Goal: Communication & Community: Answer question/provide support

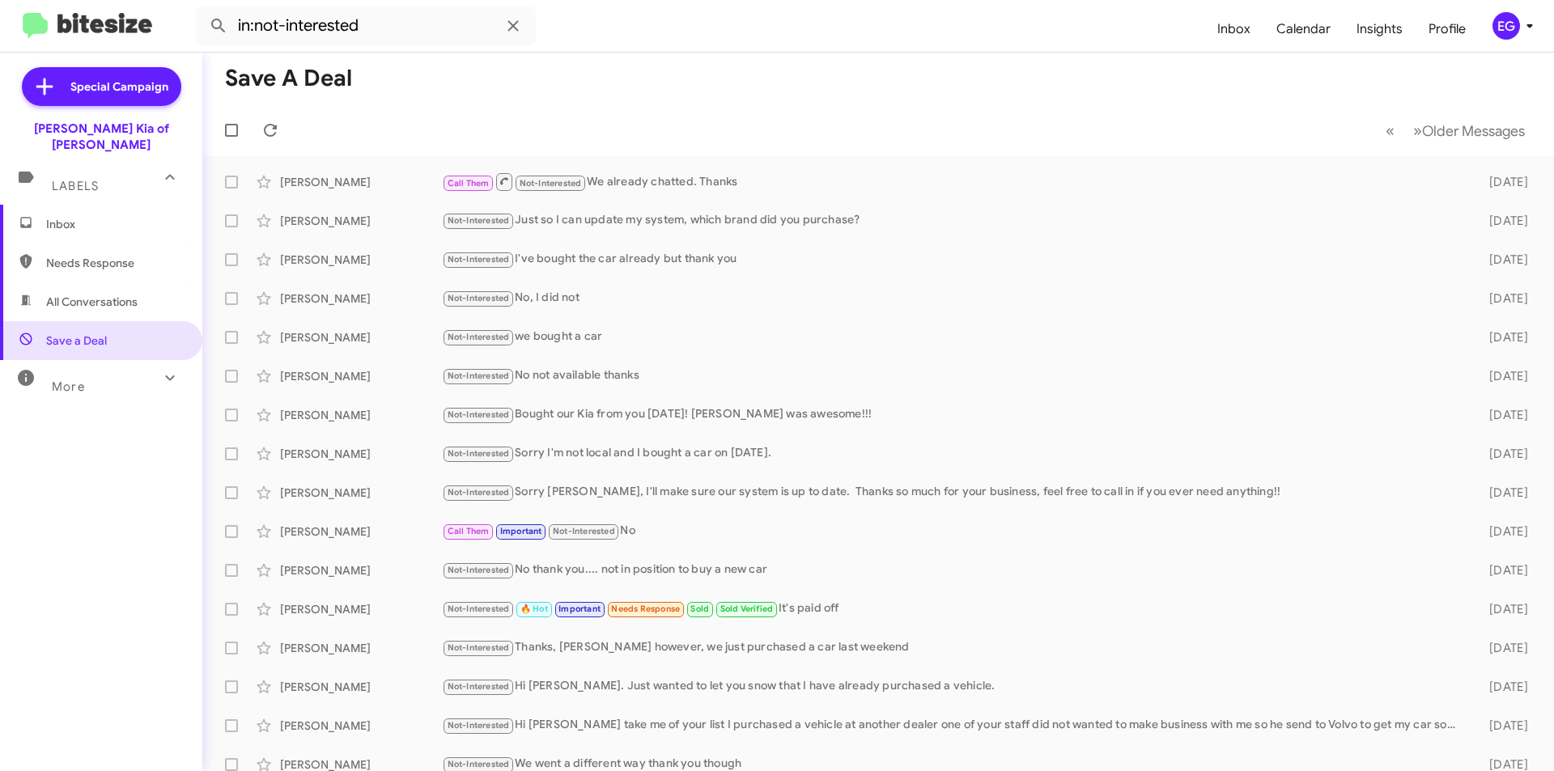
click at [83, 294] on span "All Conversations" at bounding box center [91, 302] width 91 height 16
type input "in:all-conversations"
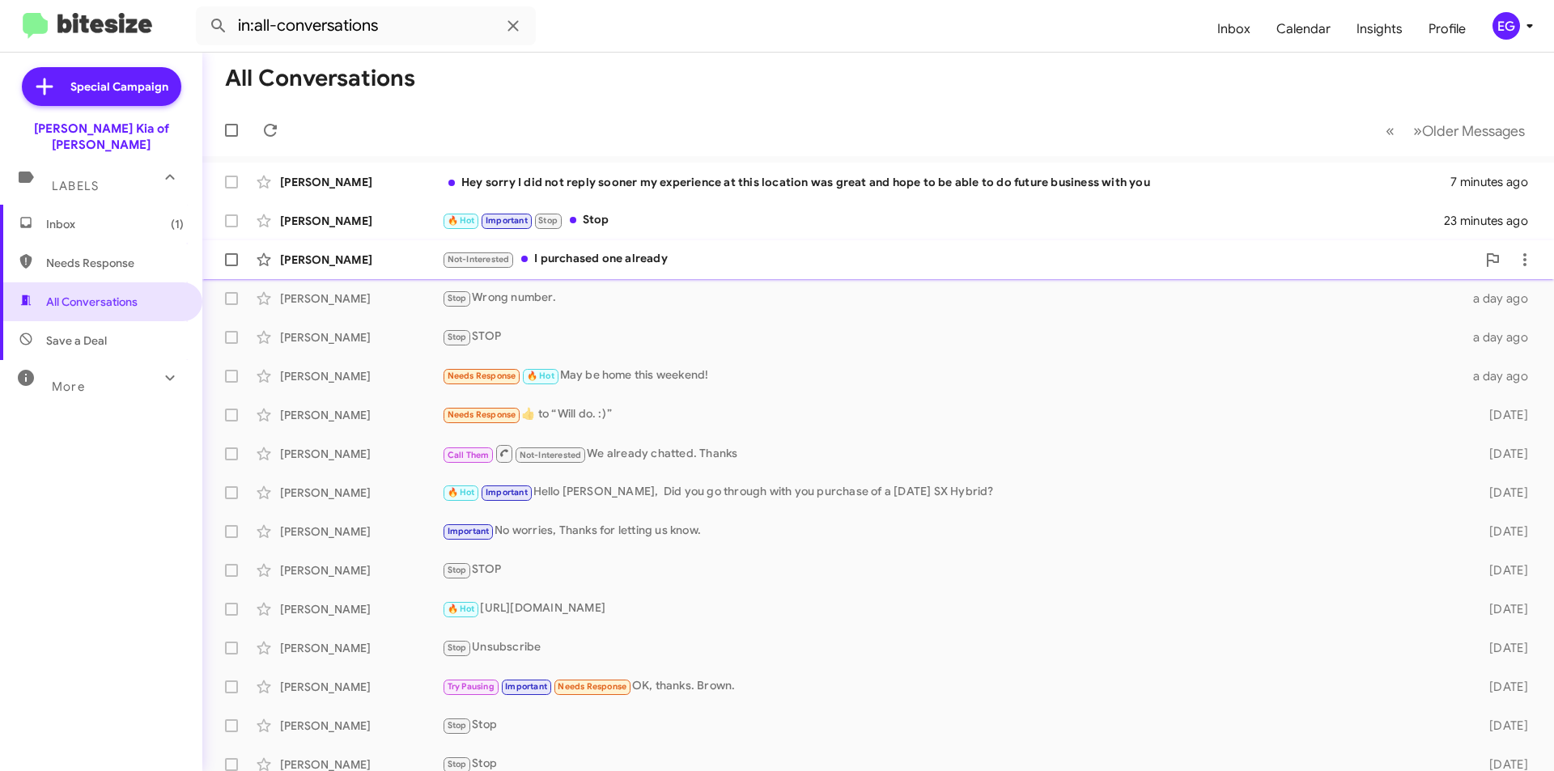
click at [653, 257] on div "Not-Interested I purchased one already" at bounding box center [959, 259] width 1034 height 19
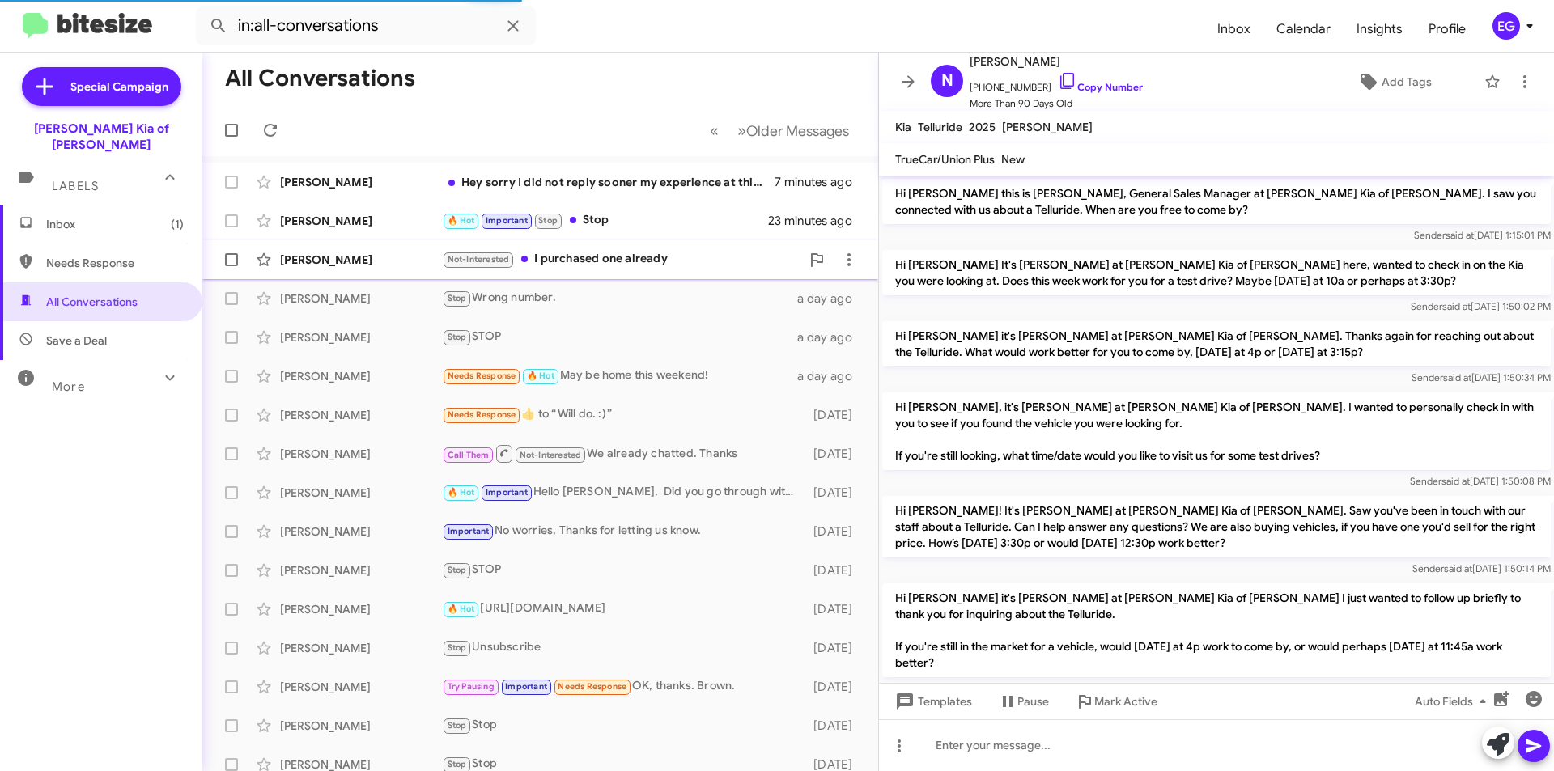
scroll to position [1216, 0]
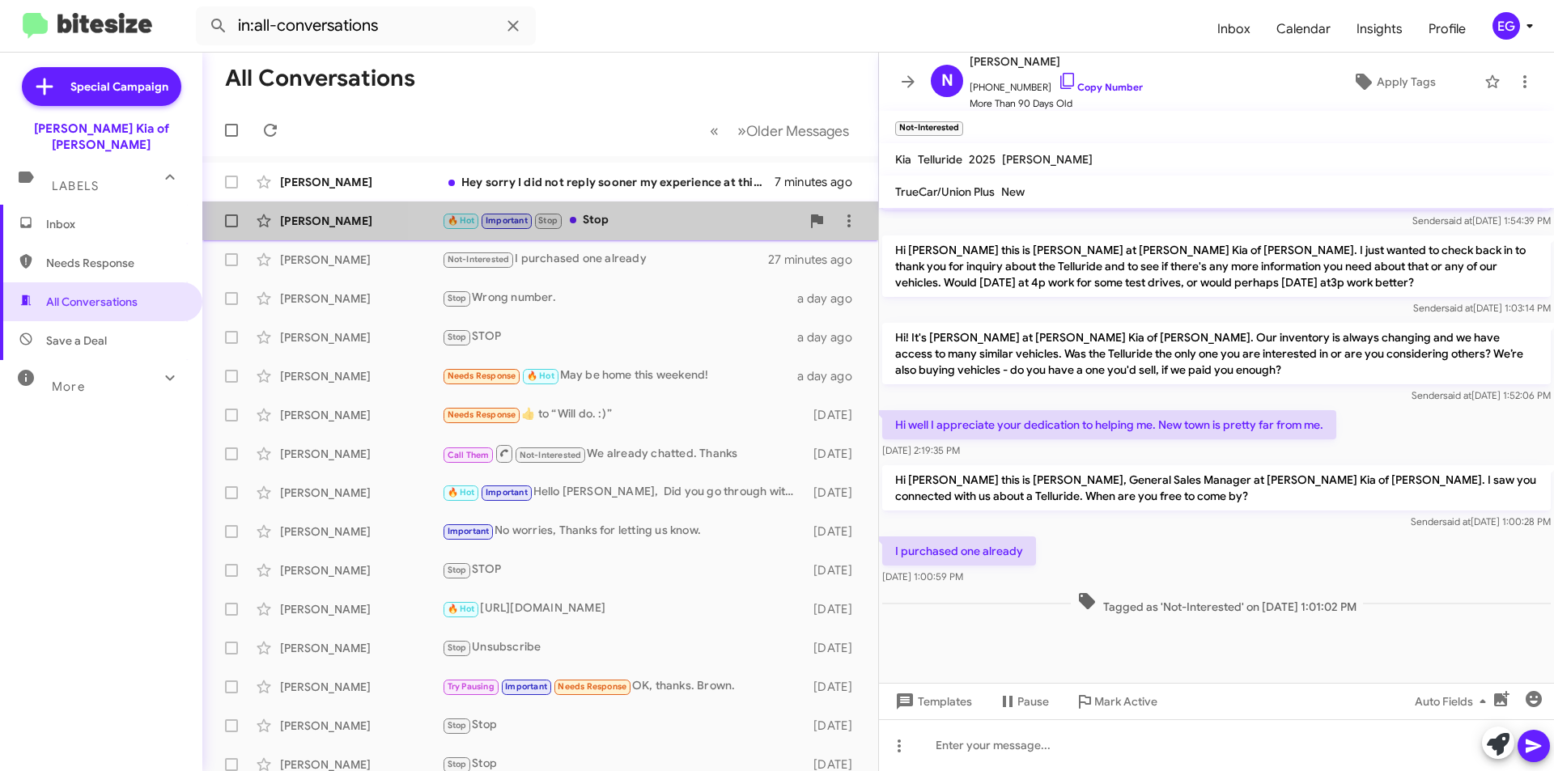
click at [665, 227] on div "🔥 Hot Important Stop Stop" at bounding box center [621, 220] width 359 height 19
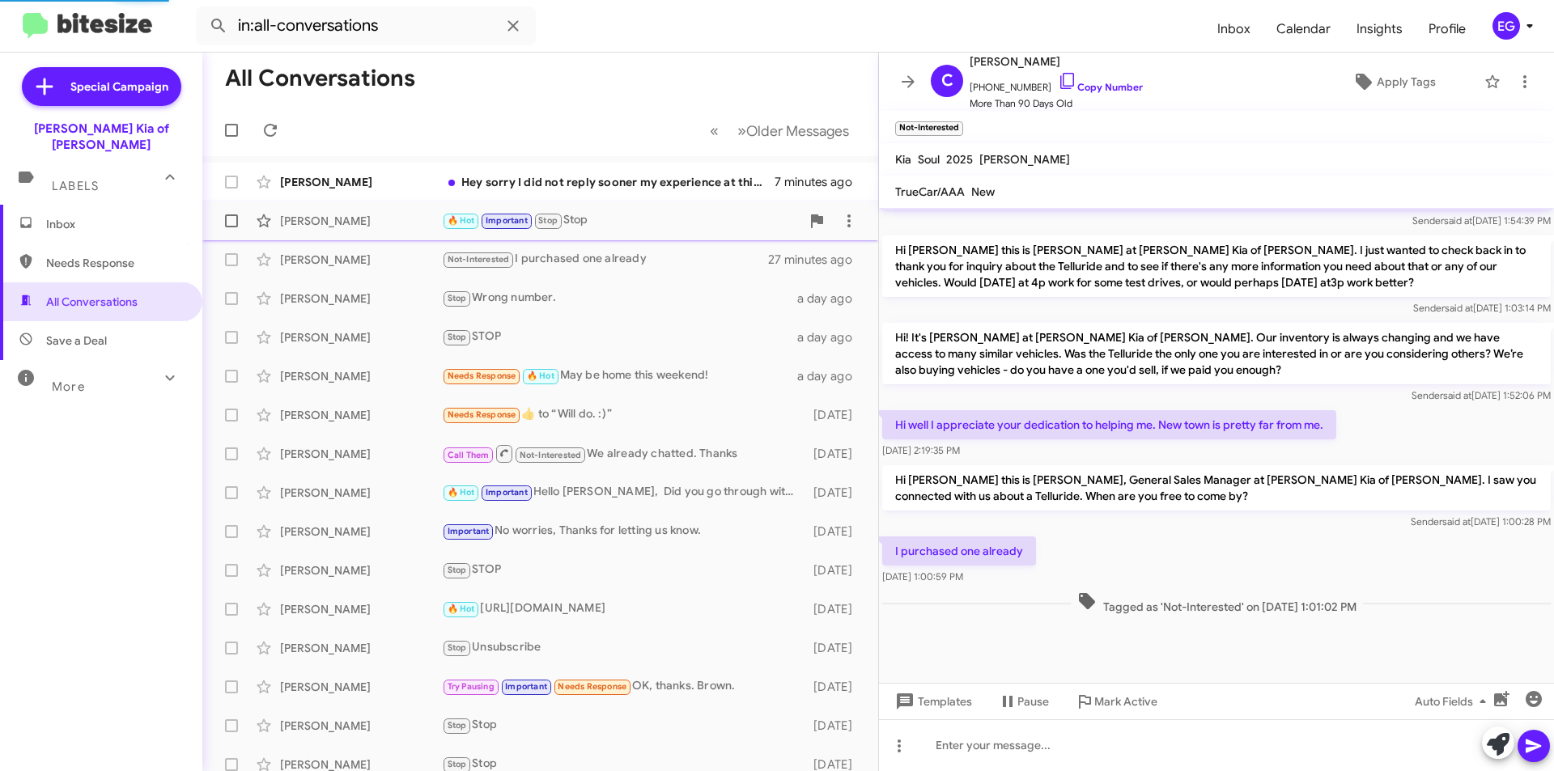
scroll to position [772, 0]
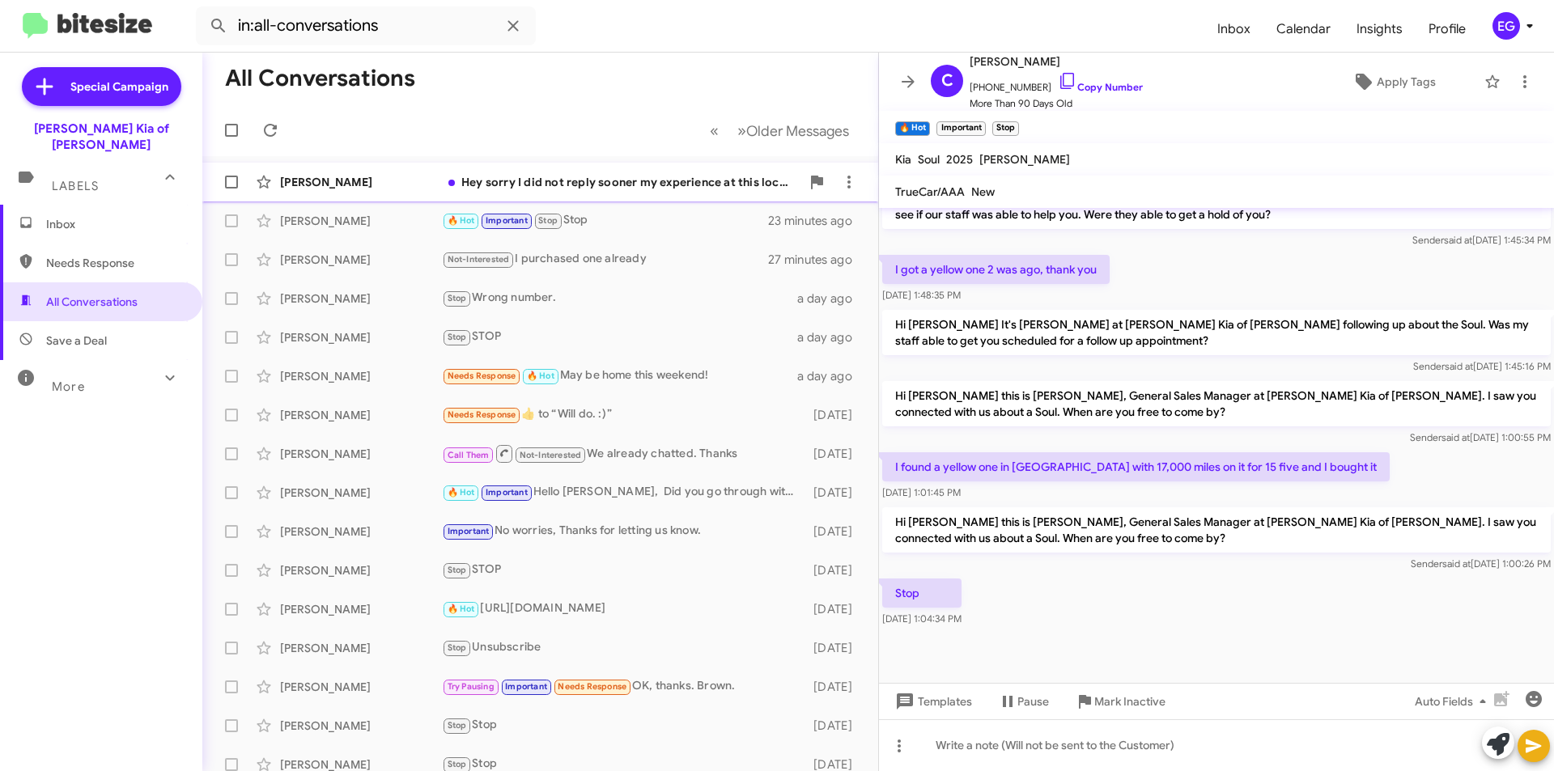
click at [647, 189] on div "Hey sorry I did not reply sooner my experience at this location was great and h…" at bounding box center [621, 182] width 359 height 16
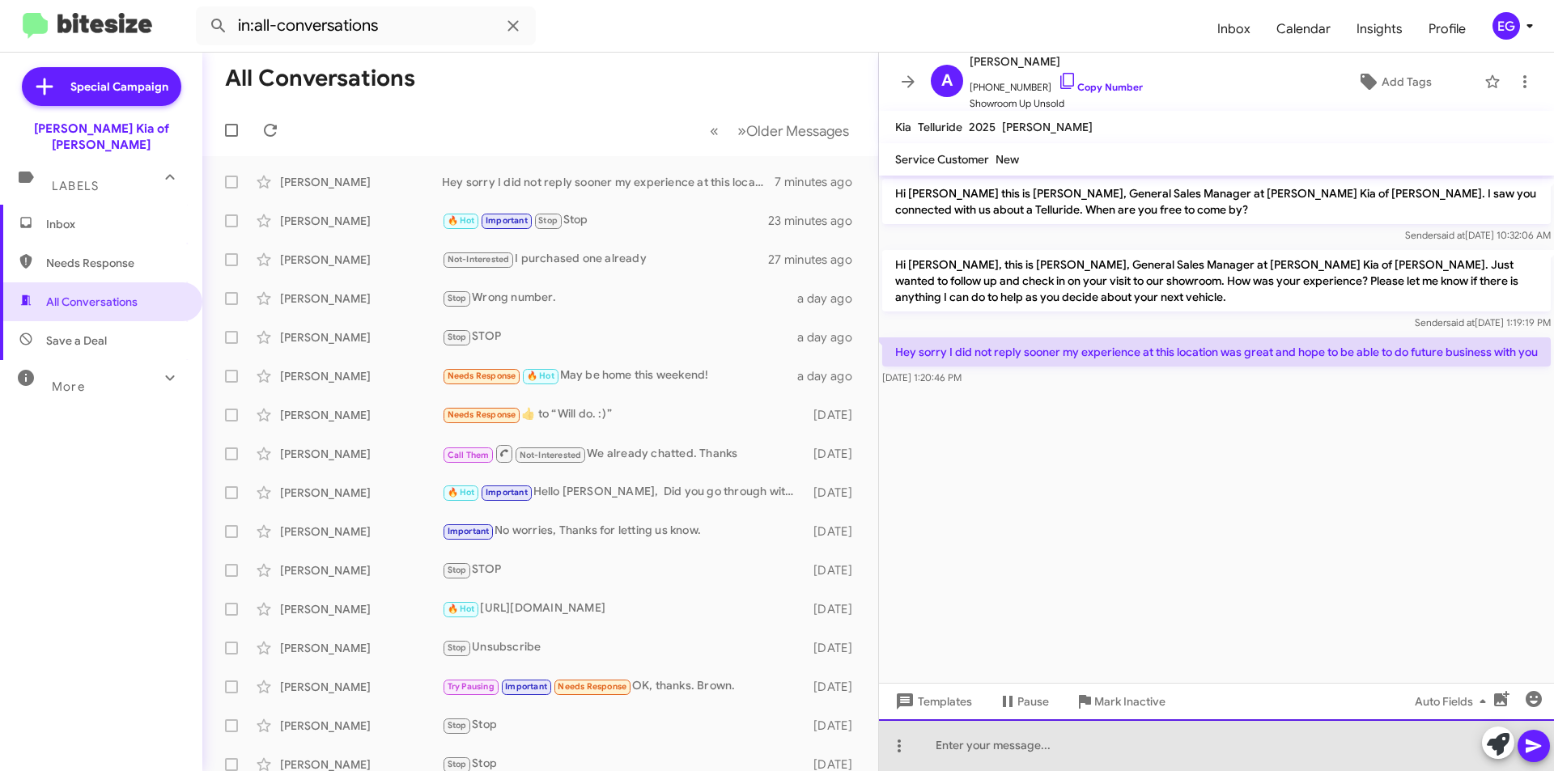
click at [1064, 752] on div at bounding box center [1216, 746] width 675 height 52
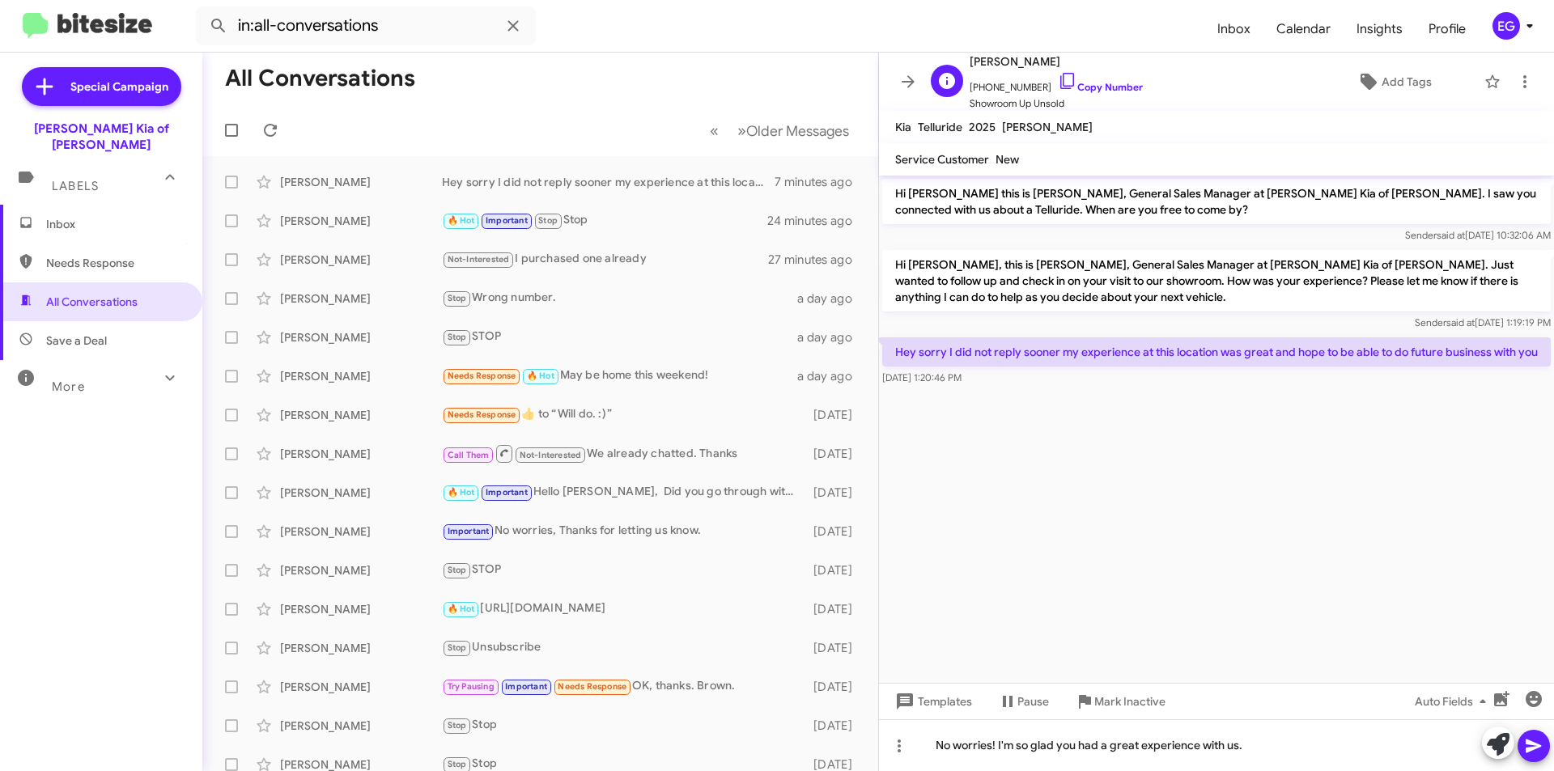
click at [1102, 80] on span "[PHONE_NUMBER] Copy Number" at bounding box center [1056, 83] width 173 height 24
click at [1098, 89] on link "Copy Number" at bounding box center [1100, 87] width 85 height 12
click at [1352, 741] on div "No worries! I'm so glad you had a great experience with us." at bounding box center [1216, 746] width 675 height 52
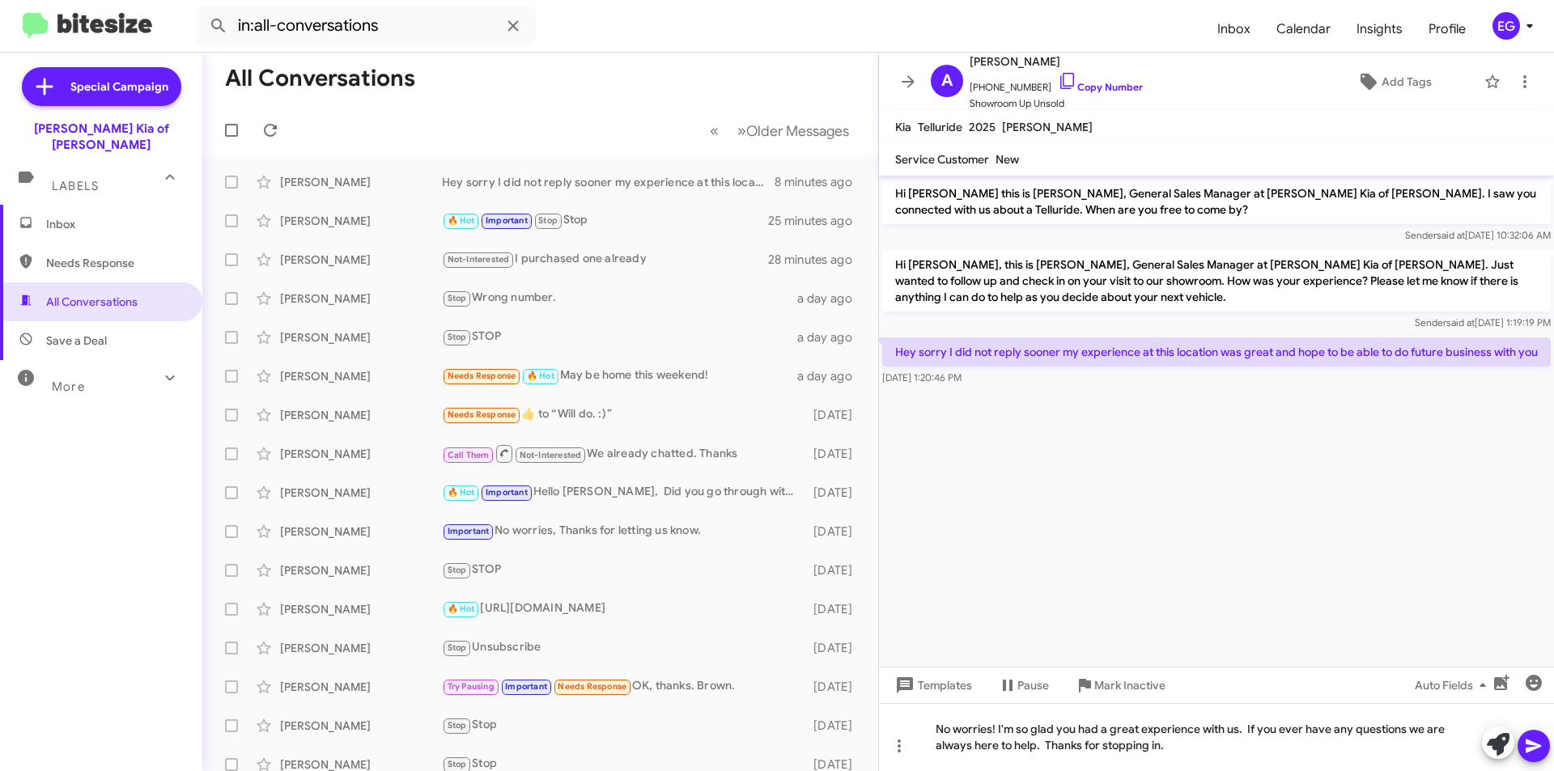
click at [1539, 751] on icon at bounding box center [1533, 746] width 19 height 19
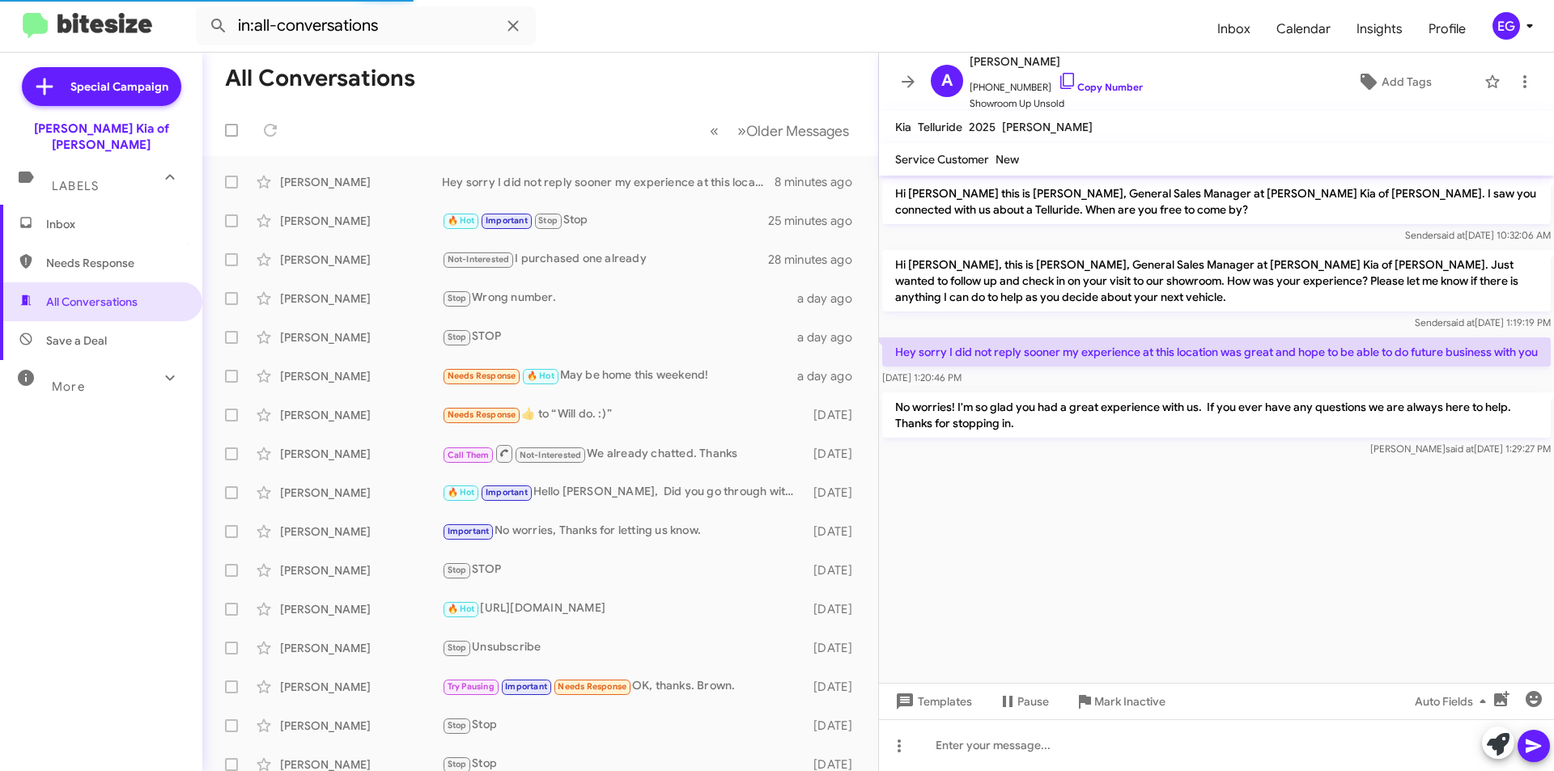
click at [84, 333] on span "Save a Deal" at bounding box center [76, 341] width 61 height 16
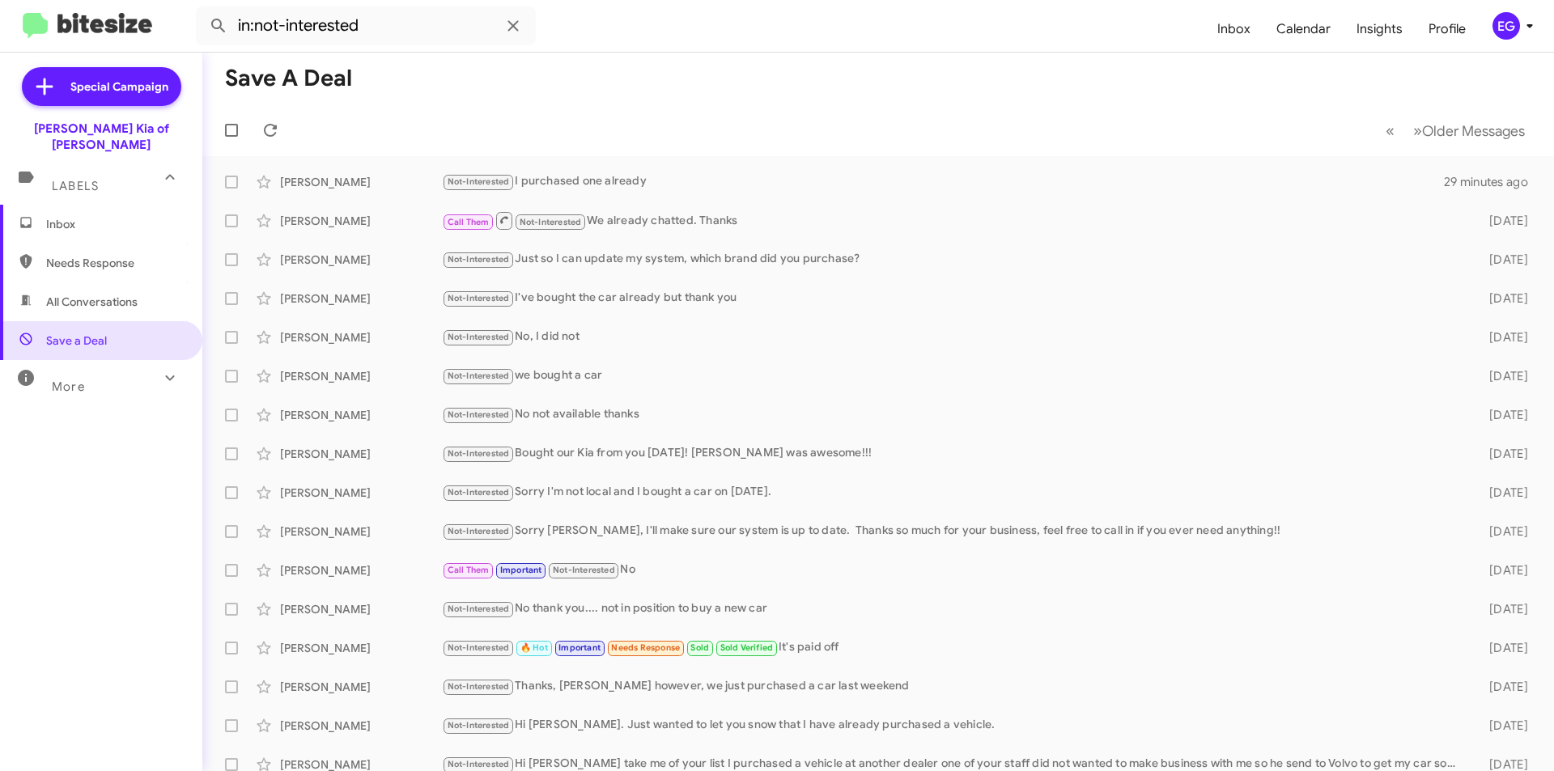
click at [66, 294] on span "All Conversations" at bounding box center [91, 302] width 91 height 16
type input "in:all-conversations"
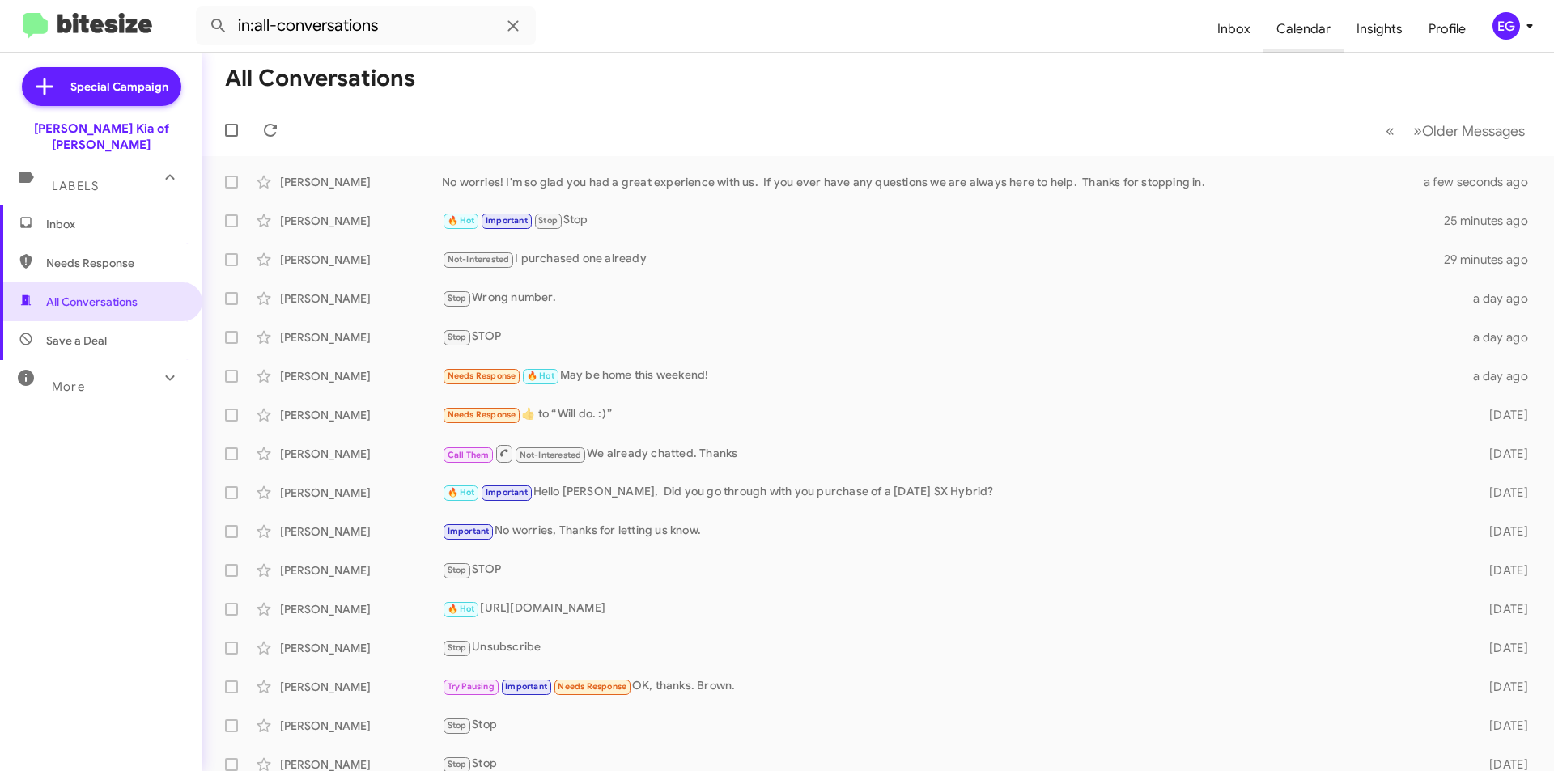
click at [1319, 23] on span "Calendar" at bounding box center [1303, 29] width 80 height 47
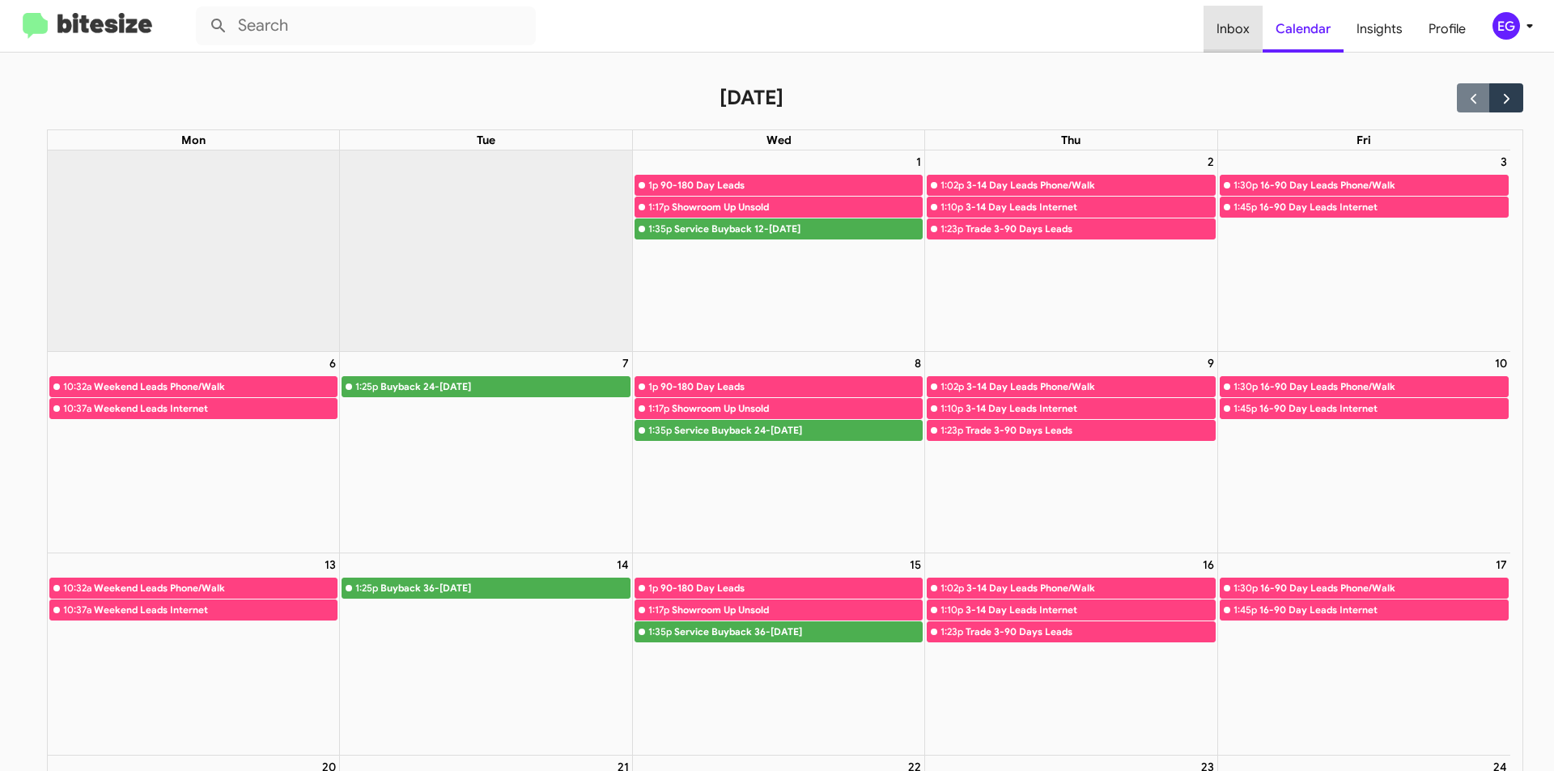
click at [1210, 27] on span "Inbox" at bounding box center [1233, 29] width 59 height 47
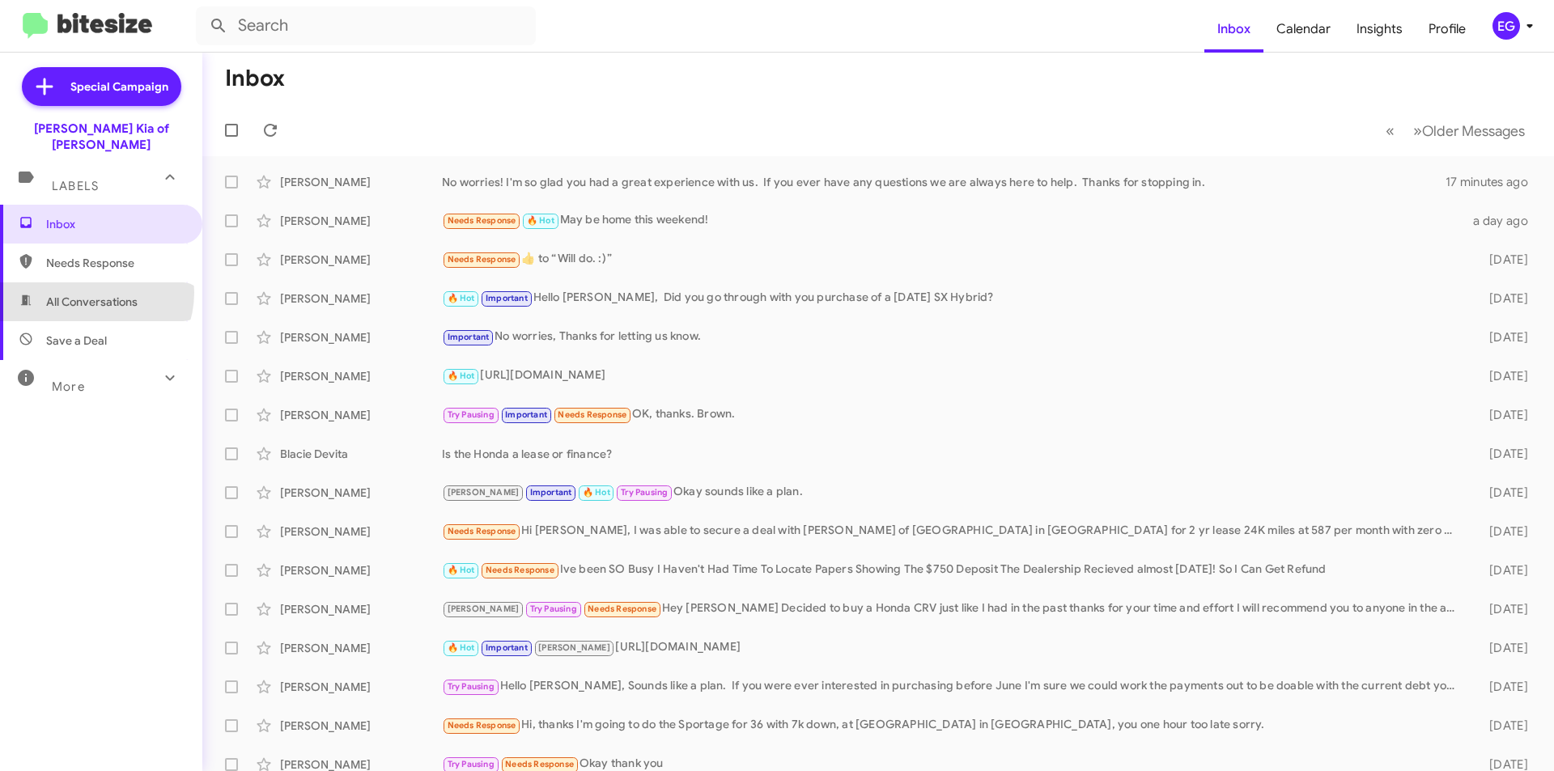
click at [91, 282] on span "All Conversations" at bounding box center [101, 301] width 202 height 39
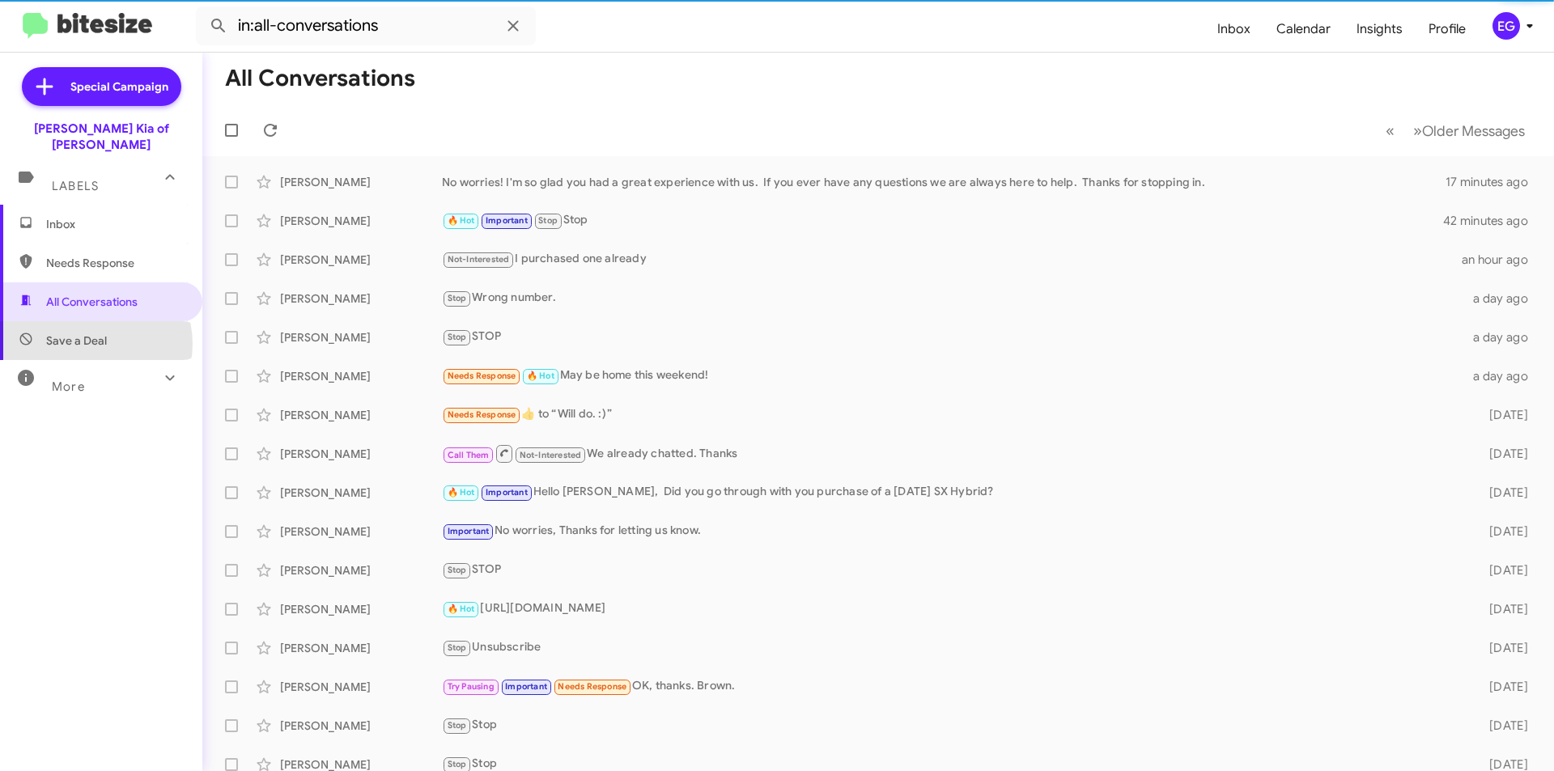
click at [92, 333] on span "Save a Deal" at bounding box center [76, 341] width 61 height 16
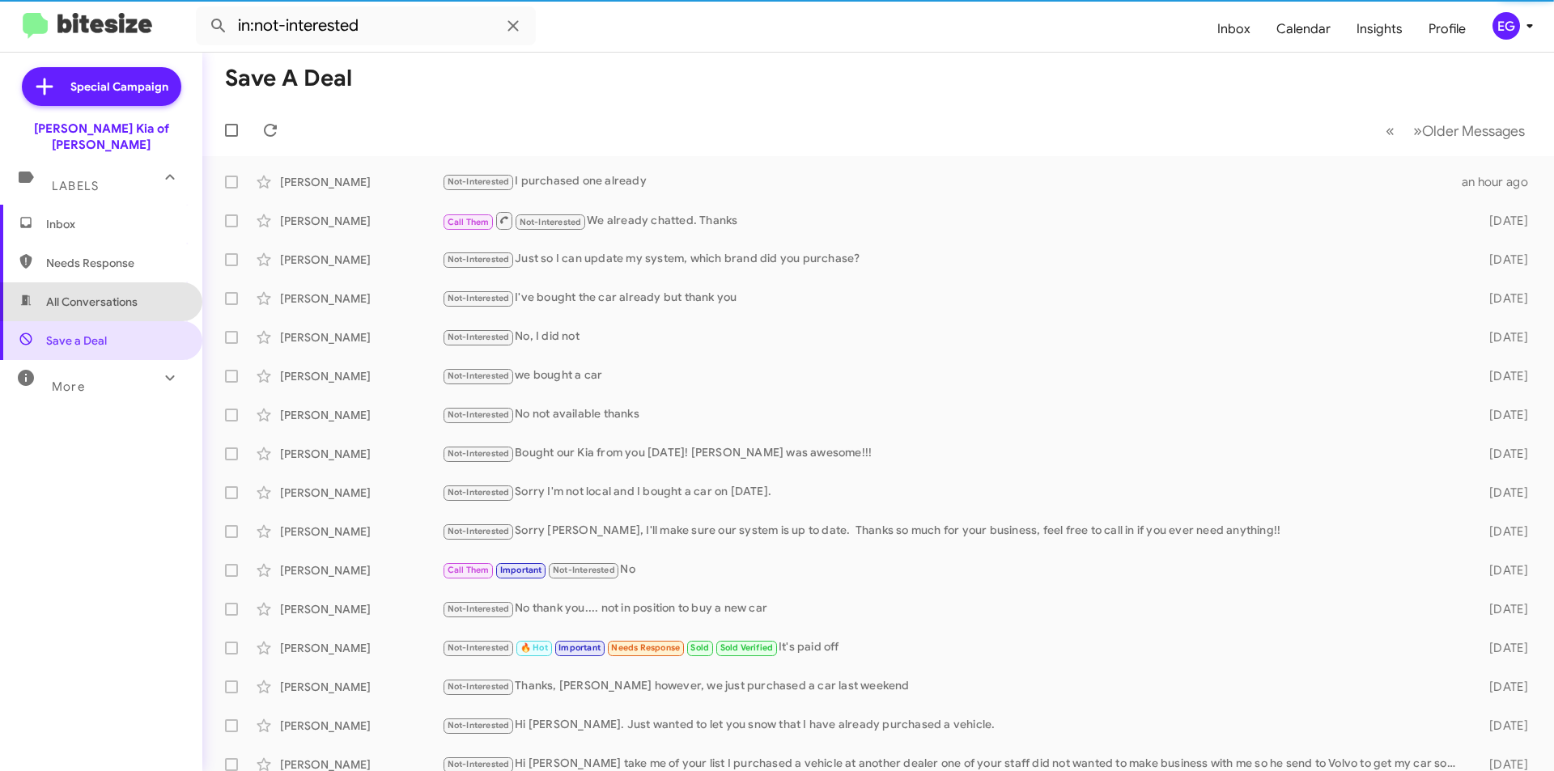
click at [100, 282] on span "All Conversations" at bounding box center [101, 301] width 202 height 39
type input "in:all-conversations"
